Goal: Task Accomplishment & Management: Manage account settings

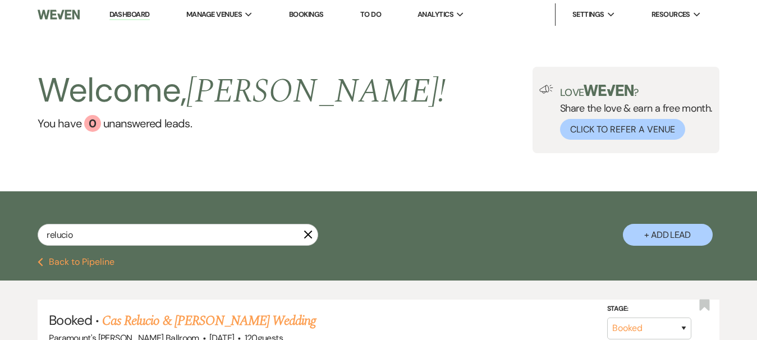
type input "relucio"
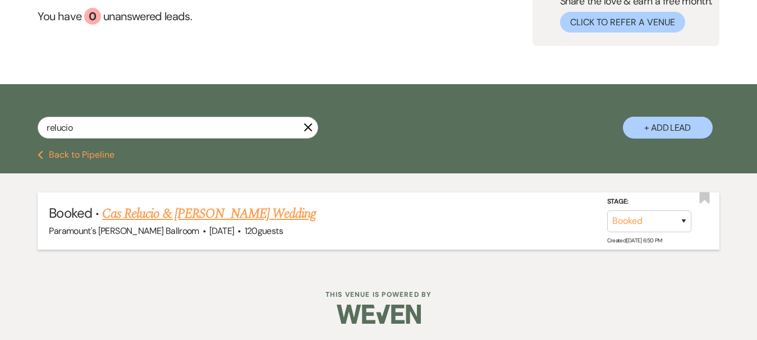
scroll to position [108, 0]
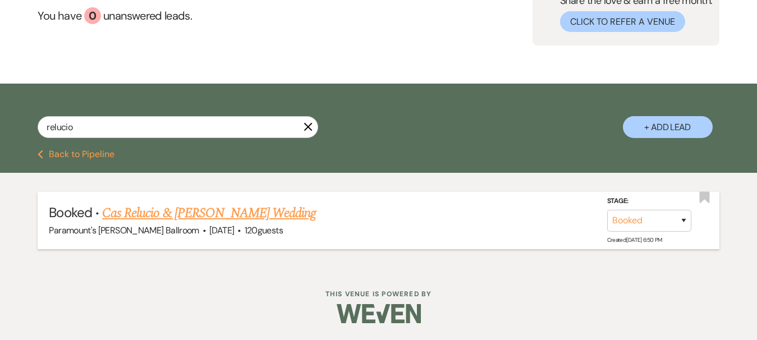
click at [165, 216] on link "Cas Relucio & [PERSON_NAME] Wedding" at bounding box center [209, 213] width 214 height 20
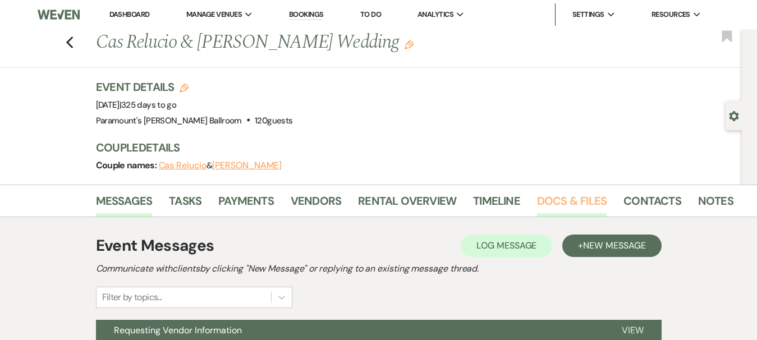
click at [573, 201] on link "Docs & Files" at bounding box center [572, 204] width 70 height 25
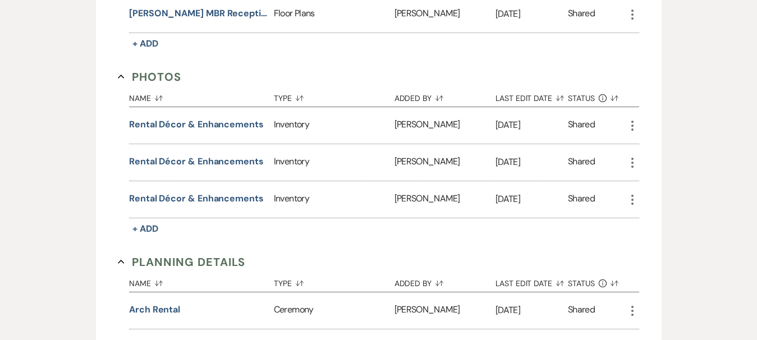
scroll to position [897, 0]
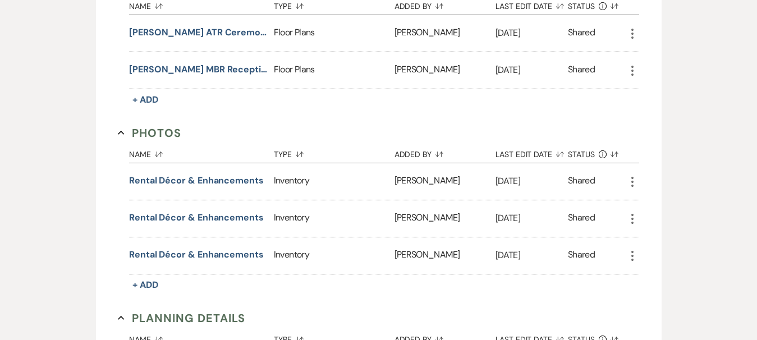
click at [631, 174] on button "More" at bounding box center [631, 181] width 13 height 15
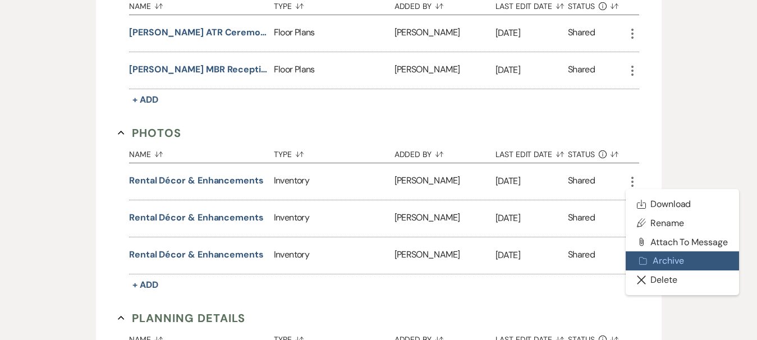
click at [688, 257] on button "Archive Archive" at bounding box center [681, 260] width 113 height 19
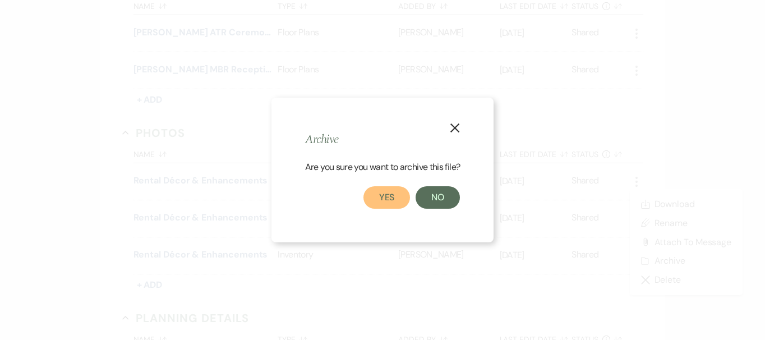
click at [372, 196] on button "Yes" at bounding box center [386, 197] width 47 height 22
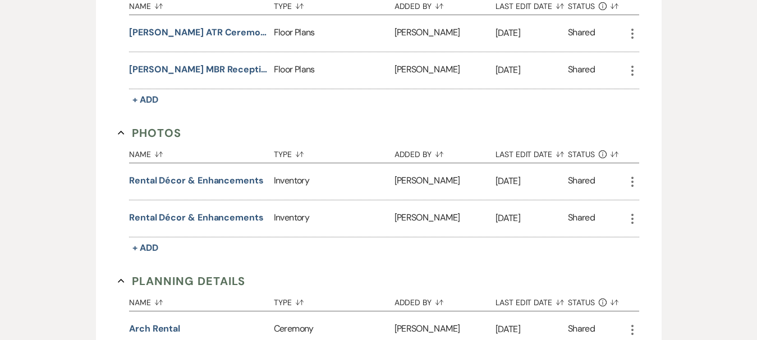
click at [630, 183] on icon "More" at bounding box center [631, 181] width 13 height 13
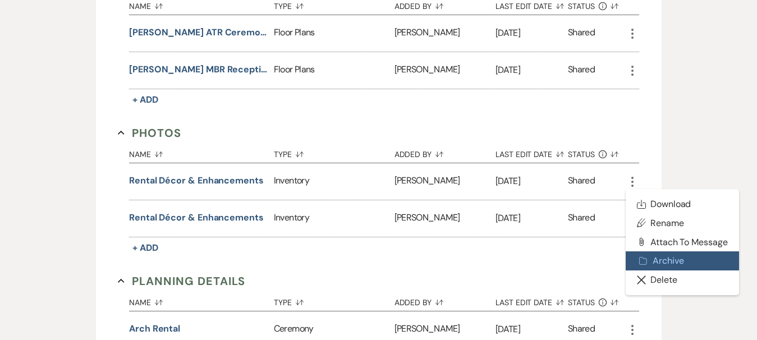
click at [656, 254] on button "Archive Archive" at bounding box center [681, 260] width 113 height 19
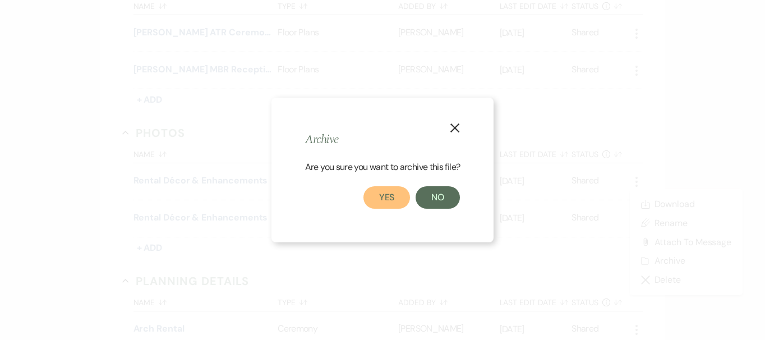
click at [384, 197] on button "Yes" at bounding box center [386, 197] width 47 height 22
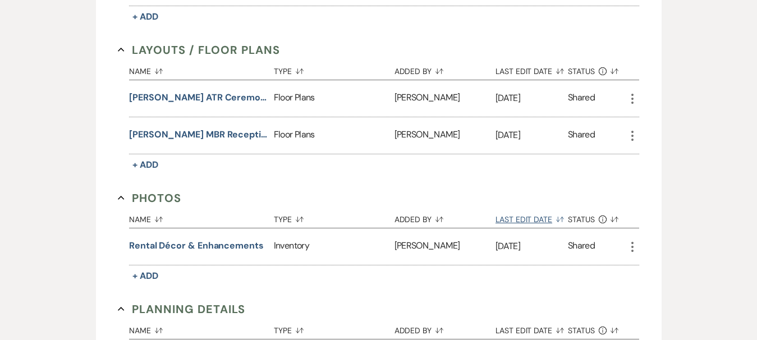
scroll to position [729, 0]
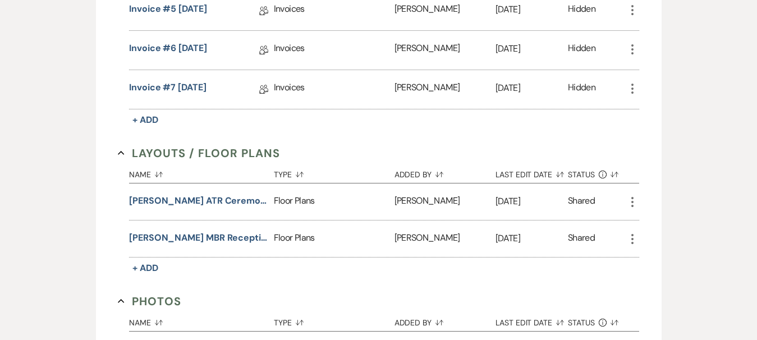
click at [630, 234] on icon "More" at bounding box center [631, 238] width 13 height 13
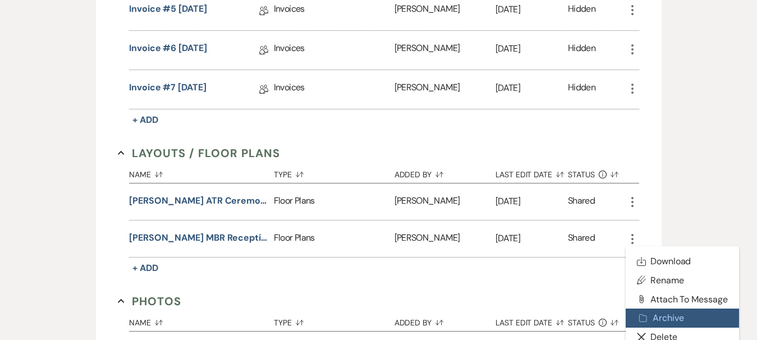
click at [671, 319] on button "Archive Archive" at bounding box center [681, 317] width 113 height 19
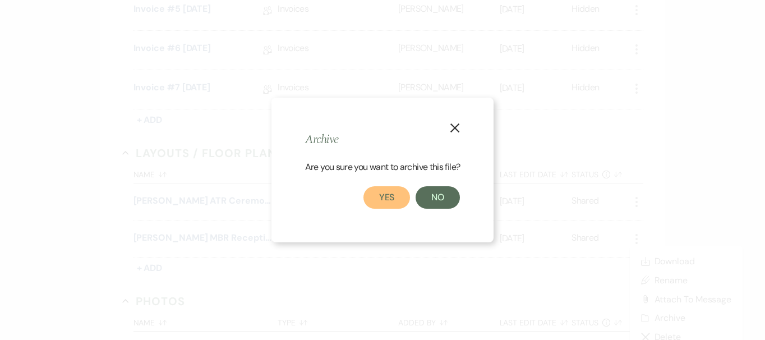
click at [394, 199] on button "Yes" at bounding box center [386, 197] width 47 height 22
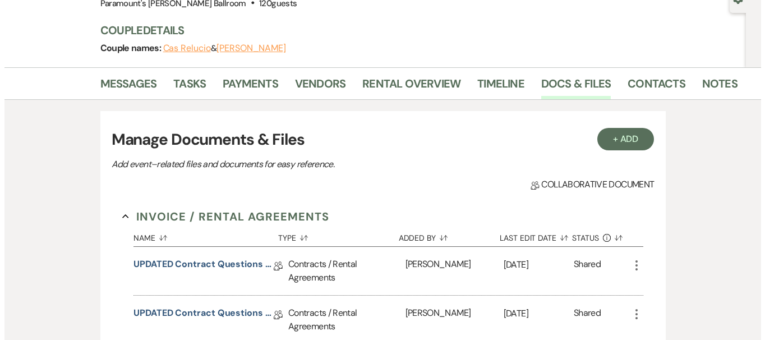
scroll to position [112, 0]
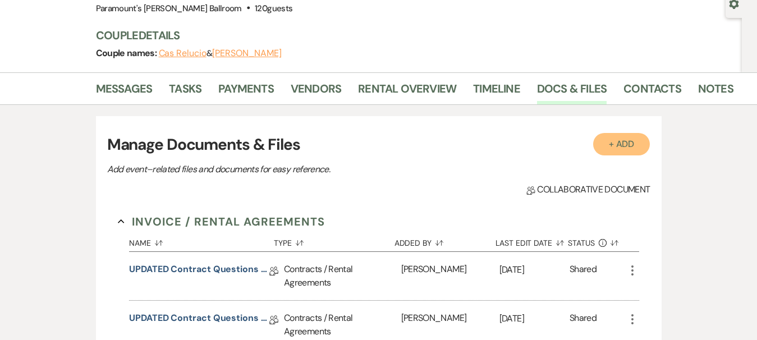
click at [626, 146] on button "+ Add" at bounding box center [621, 144] width 57 height 22
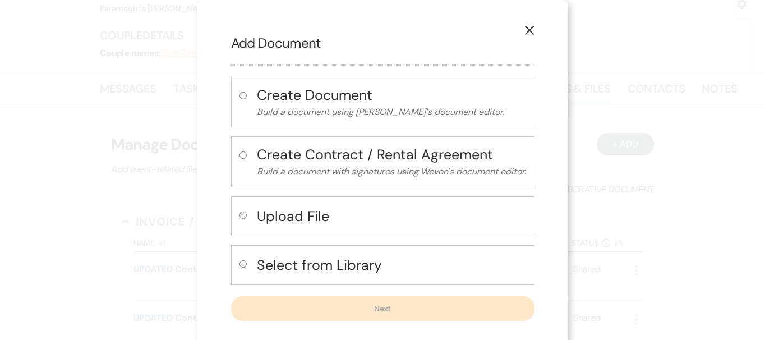
click at [367, 224] on h4 "Upload File" at bounding box center [391, 216] width 269 height 20
radio input "true"
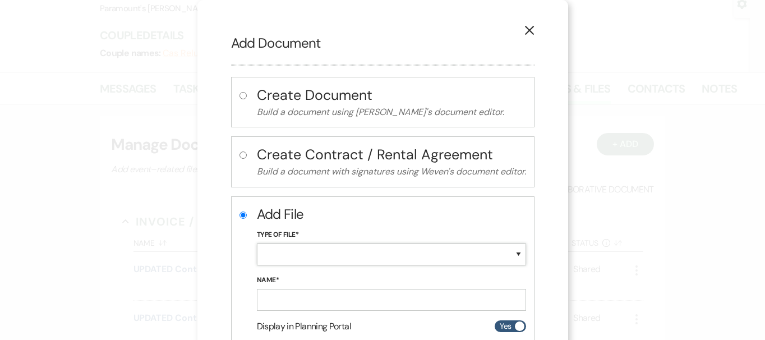
click at [361, 263] on select "Special Event Insurance Vendor Certificate of Insurance Contracts / Rental Agre…" at bounding box center [391, 254] width 269 height 22
select select "24"
click at [257, 243] on select "Special Event Insurance Vendor Certificate of Insurance Contracts / Rental Agre…" at bounding box center [391, 254] width 269 height 22
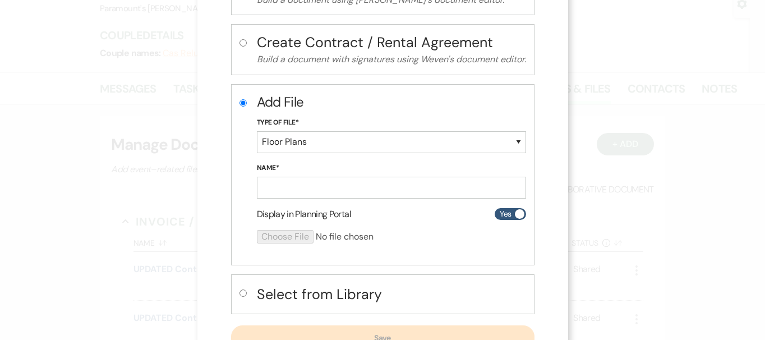
click at [293, 169] on label "Name*" at bounding box center [391, 168] width 269 height 12
click at [293, 177] on input "Name*" at bounding box center [391, 188] width 269 height 22
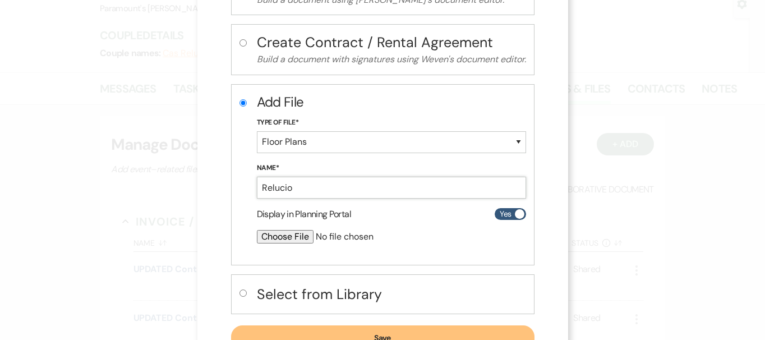
type input "[PERSON_NAME] MBR Reception [DATE]"
click at [287, 240] on input "file" at bounding box center [362, 236] width 210 height 13
type input "C:\fakepath\[PERSON_NAME] MBR Reception [DATE].pdf"
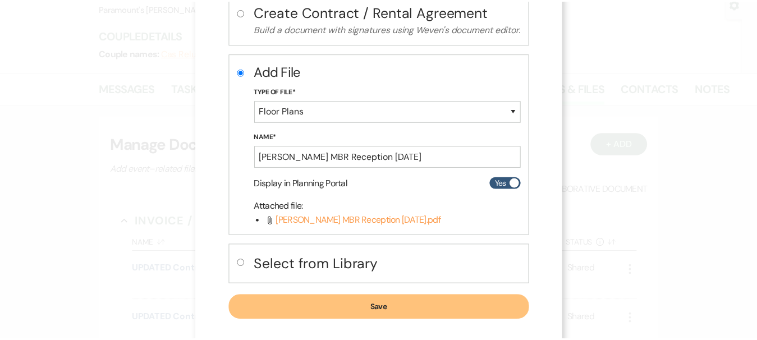
scroll to position [157, 0]
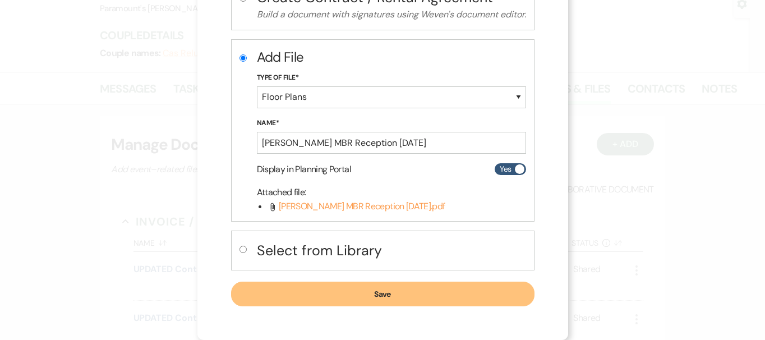
click at [400, 287] on button "Save" at bounding box center [382, 294] width 303 height 25
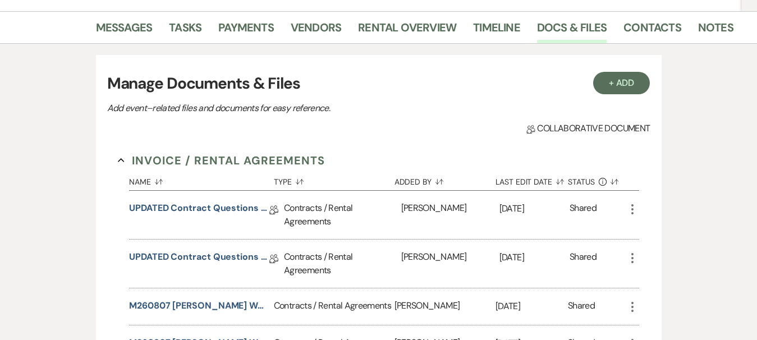
scroll to position [168, 0]
